Goal: Information Seeking & Learning: Find specific page/section

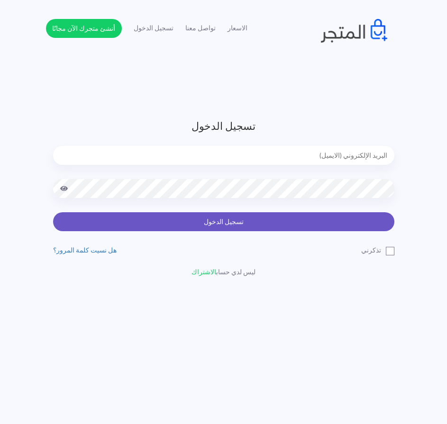
type input "[EMAIL_ADDRESS][DOMAIN_NAME]"
click at [344, 228] on button "تسجيل الدخول" at bounding box center [223, 221] width 341 height 19
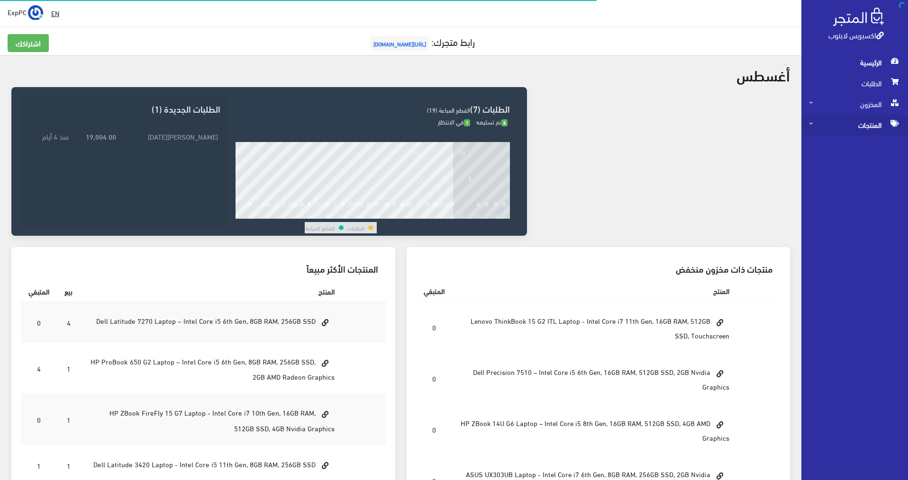
click at [452, 124] on span "المنتجات" at bounding box center [854, 125] width 91 height 21
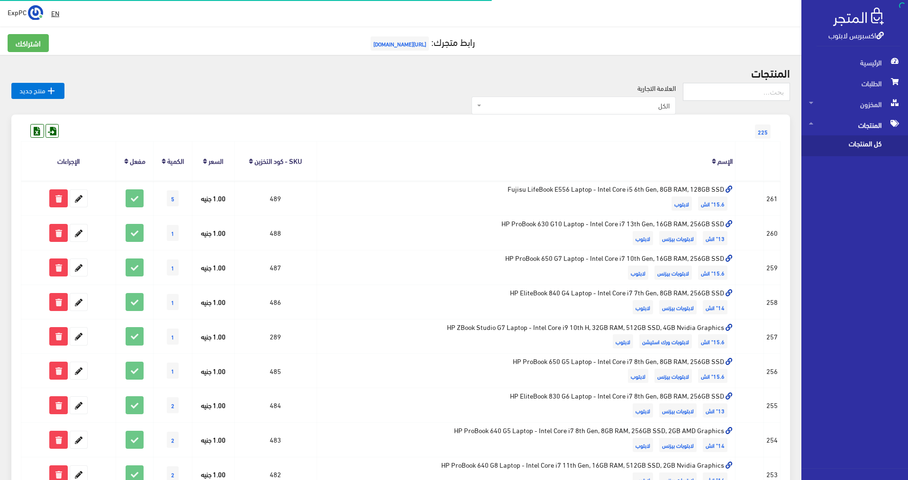
click at [452, 151] on span "كل المنتجات" at bounding box center [845, 146] width 72 height 21
click at [452, 92] on input "text" at bounding box center [736, 92] width 107 height 18
type input "8th"
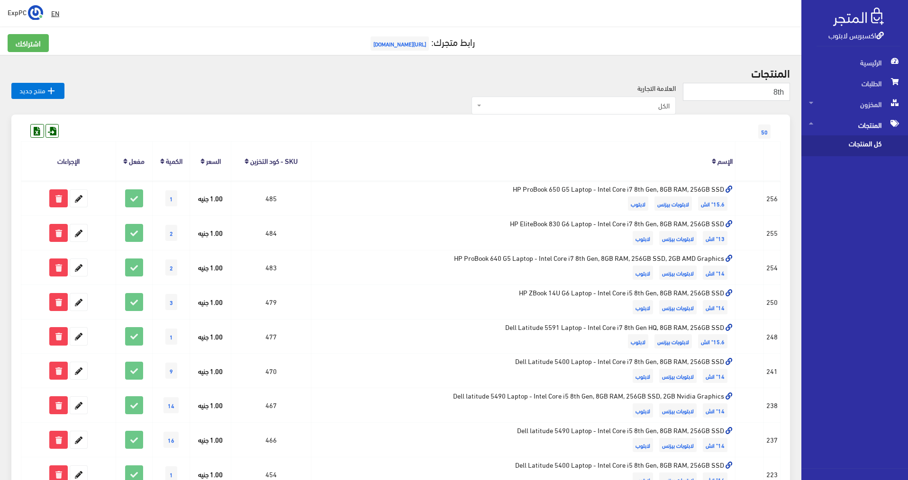
click at [862, 384] on div "الرئيسية الطلبات المخزون المخزون" at bounding box center [850, 260] width 115 height 416
